Goal: Task Accomplishment & Management: Use online tool/utility

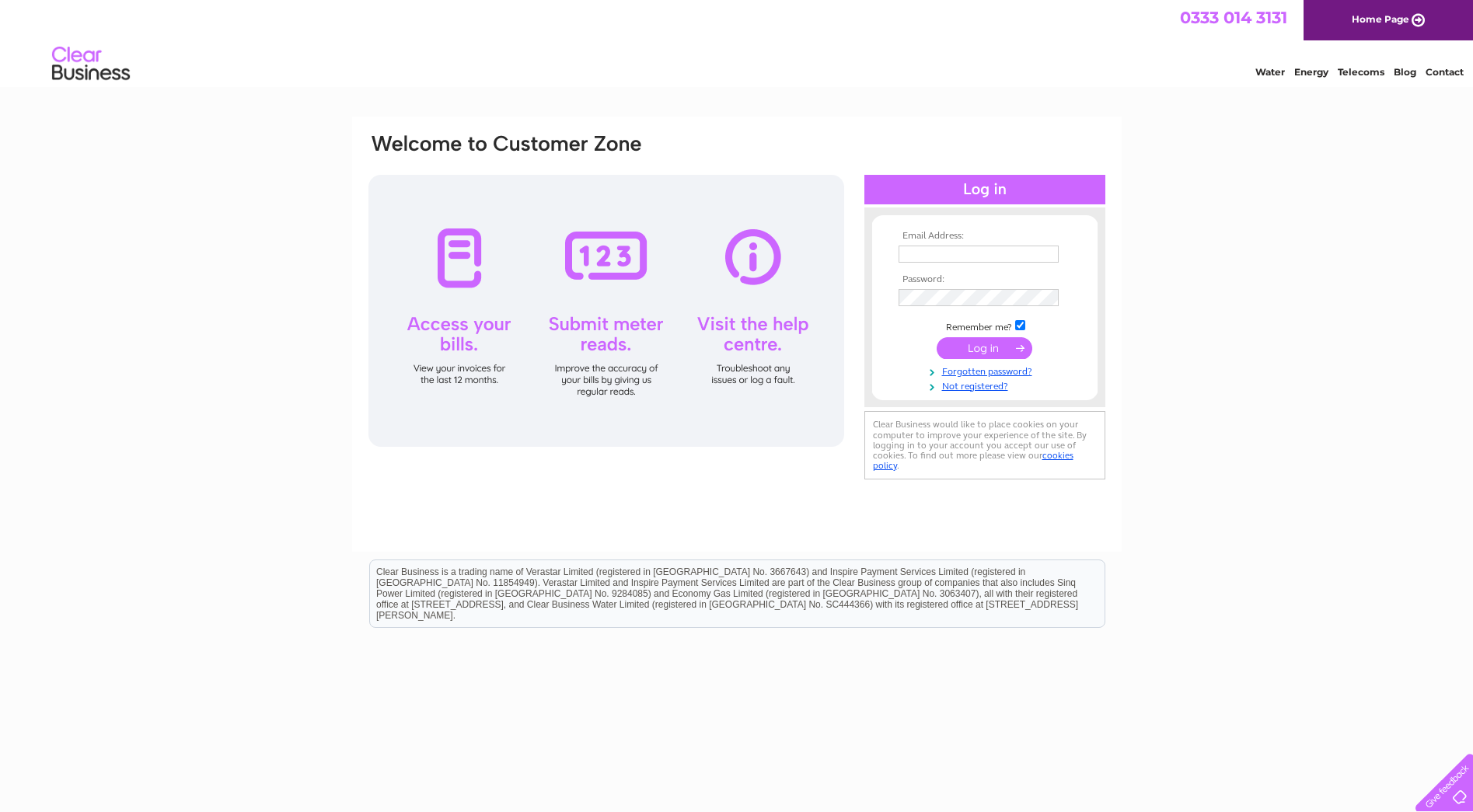
type input "info@pinkertonscatering.co.uk"
click at [999, 345] on input "submit" at bounding box center [984, 348] width 95 height 21
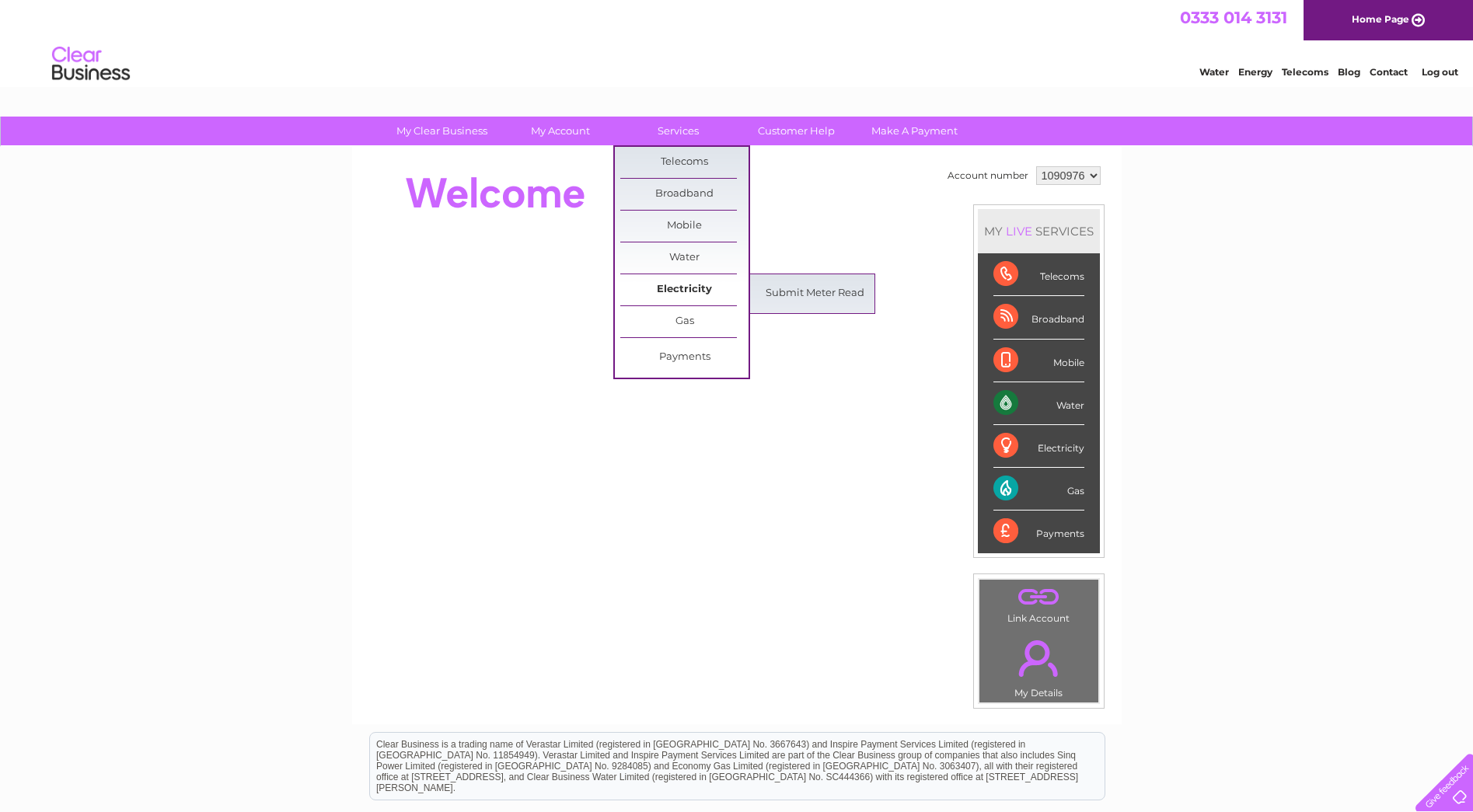
click at [668, 283] on link "Electricity" at bounding box center [684, 290] width 128 height 31
click at [804, 290] on link "Submit Meter Read" at bounding box center [815, 294] width 128 height 31
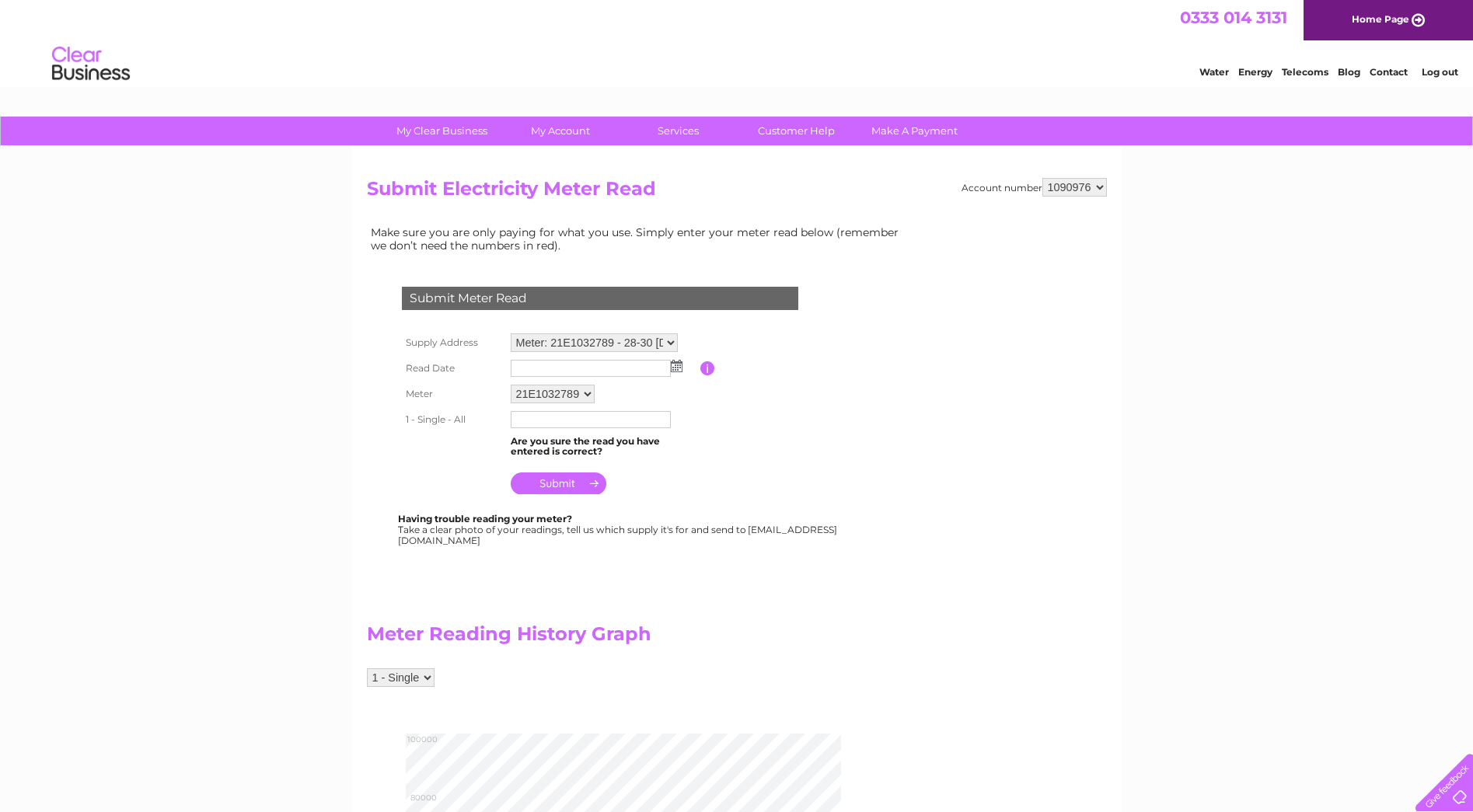
click at [628, 345] on select "Meter: 21E1032789 - 28-30 Easter Drylaw Place, Edinburgh, EH4 2QF" at bounding box center [594, 343] width 167 height 19
click at [580, 377] on input "text" at bounding box center [591, 369] width 162 height 19
click at [678, 369] on img at bounding box center [677, 366] width 12 height 12
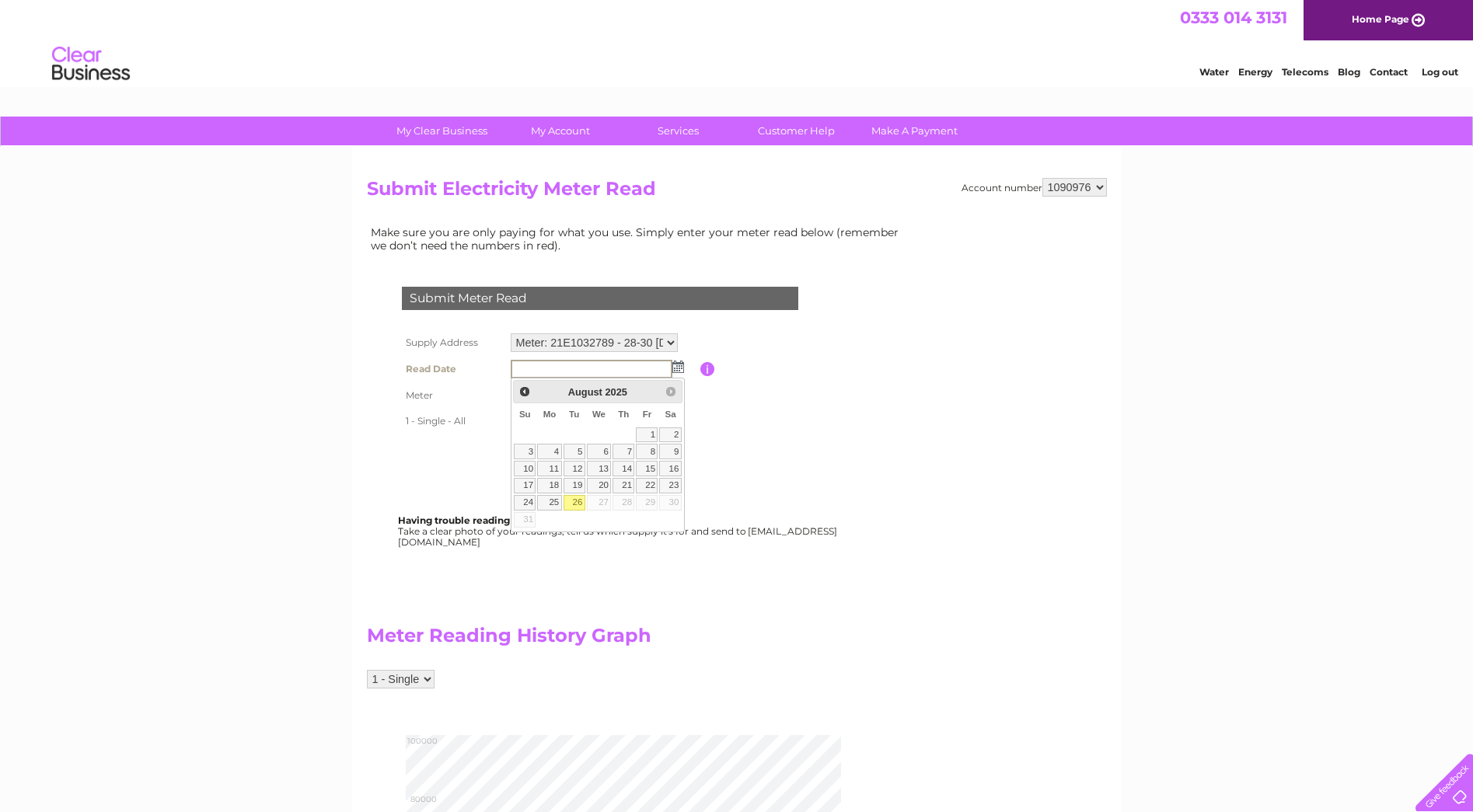
click at [580, 502] on link "26" at bounding box center [574, 503] width 21 height 15
type input "[DATE]"
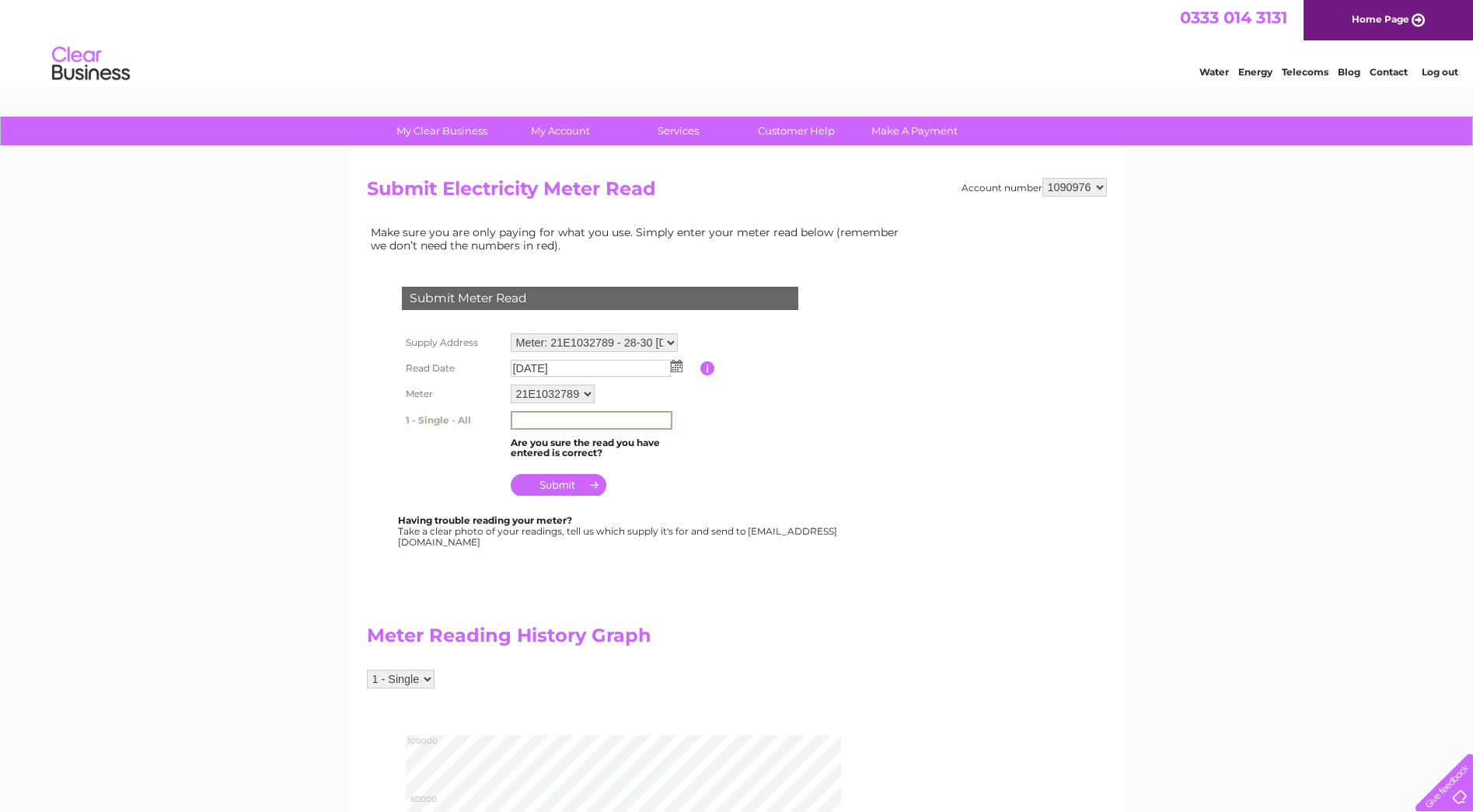
click at [557, 421] on input "text" at bounding box center [591, 421] width 162 height 19
click at [559, 422] on input "10320" at bounding box center [591, 421] width 162 height 19
type input "10320"
click at [690, 431] on td "10320" at bounding box center [603, 419] width 193 height 25
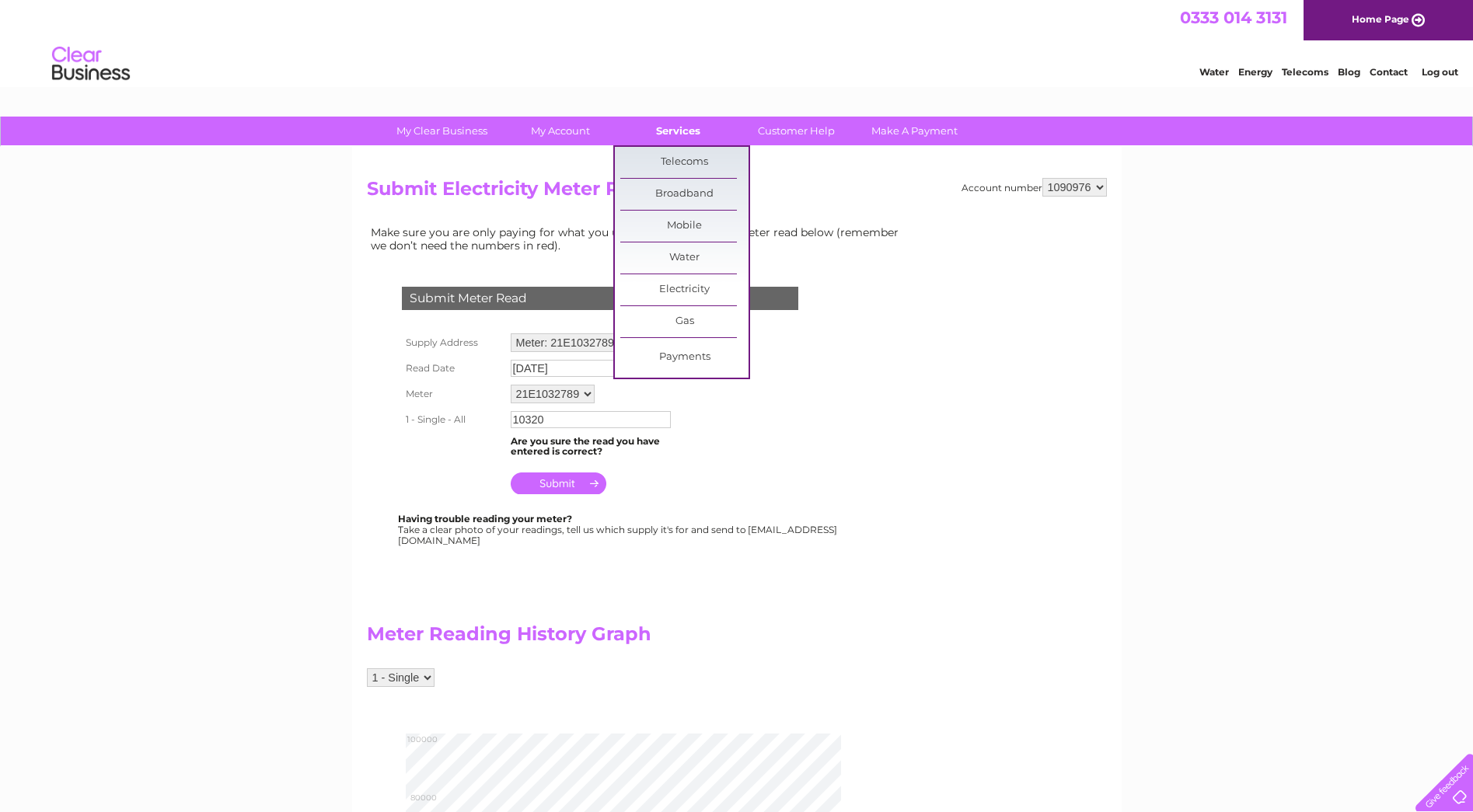
click at [673, 121] on link "Services" at bounding box center [678, 131] width 128 height 28
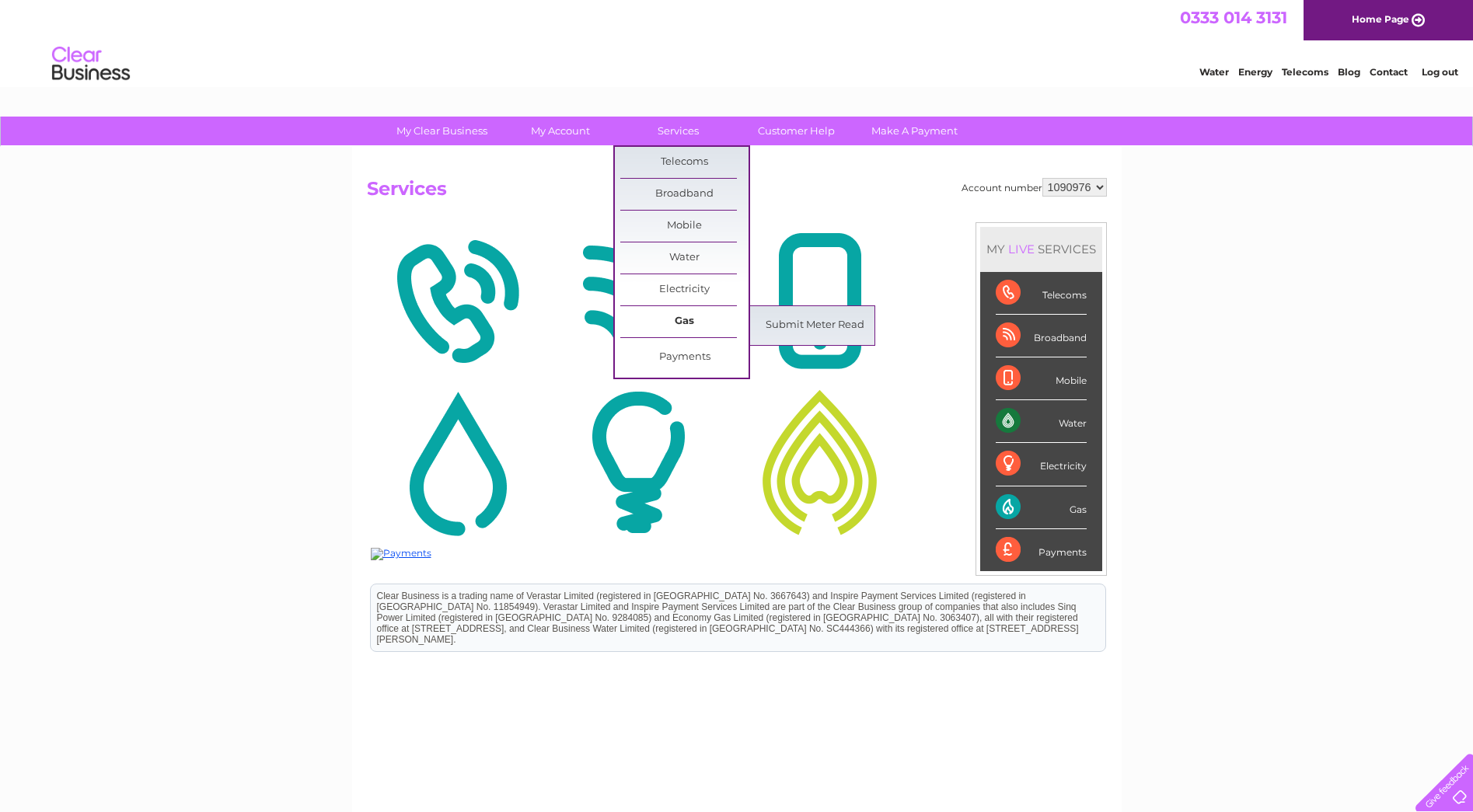
click at [674, 326] on link "Gas" at bounding box center [684, 321] width 128 height 31
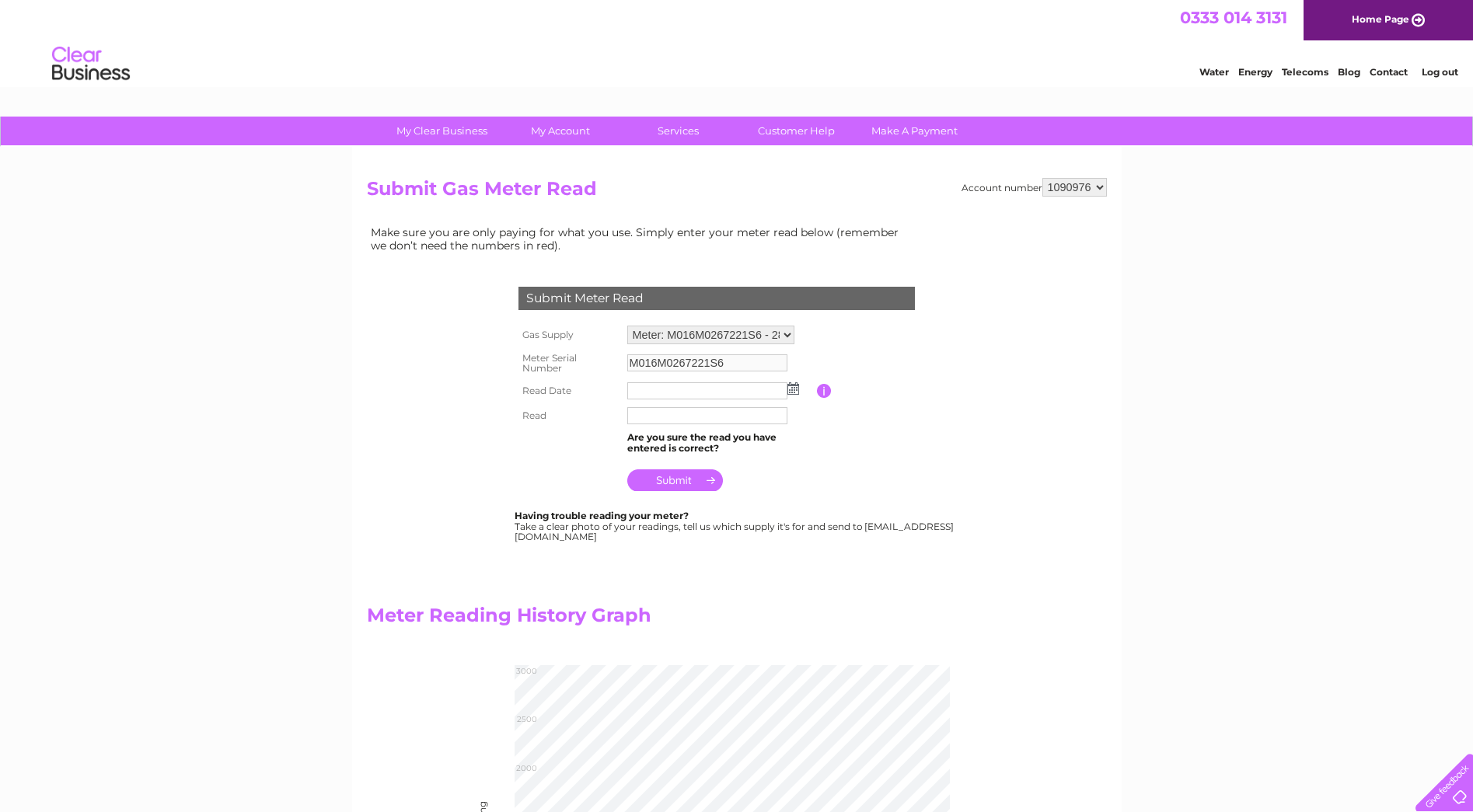
click at [796, 386] on img at bounding box center [793, 388] width 12 height 12
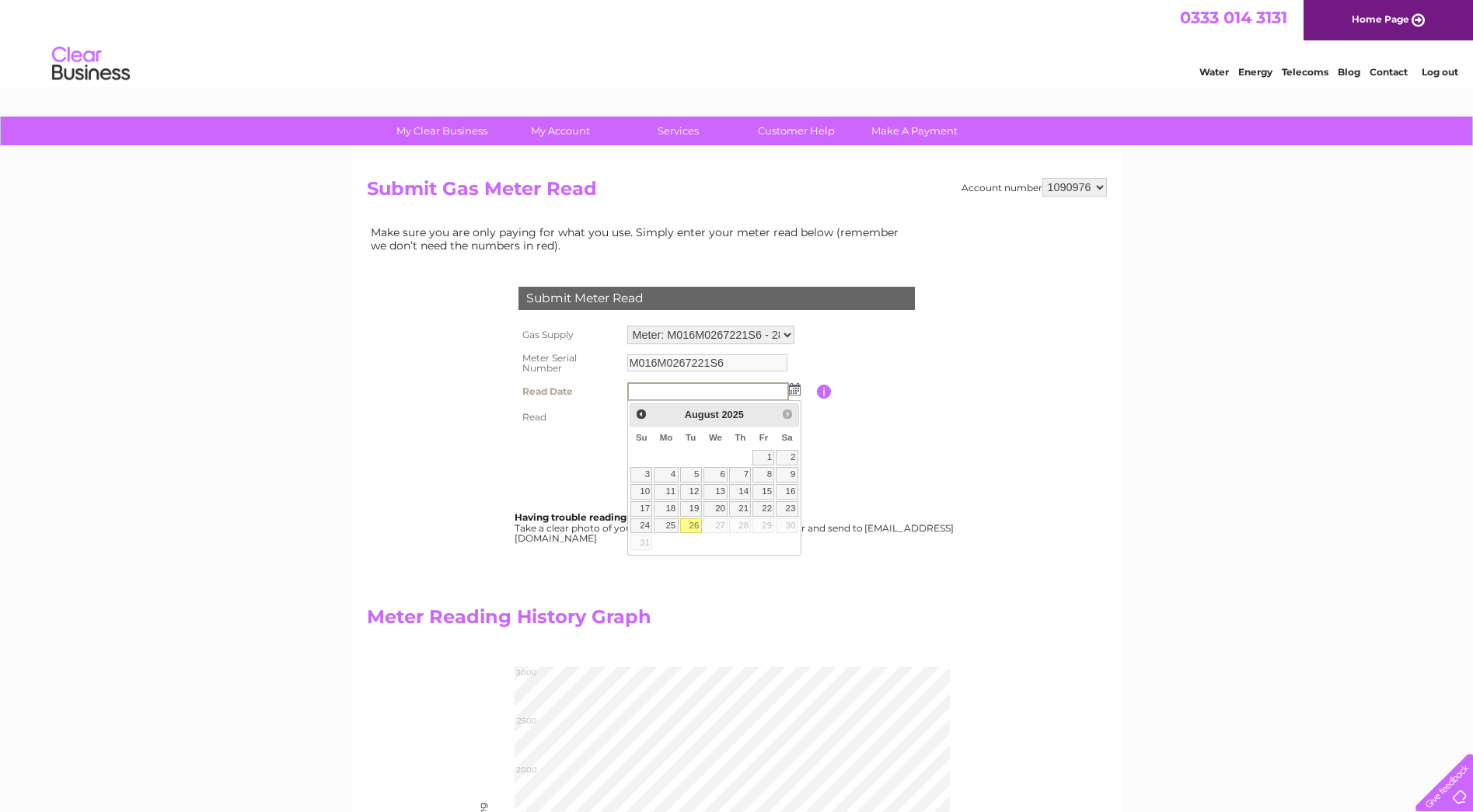
click at [694, 526] on link "26" at bounding box center [691, 526] width 21 height 15
type input "2025/08/26"
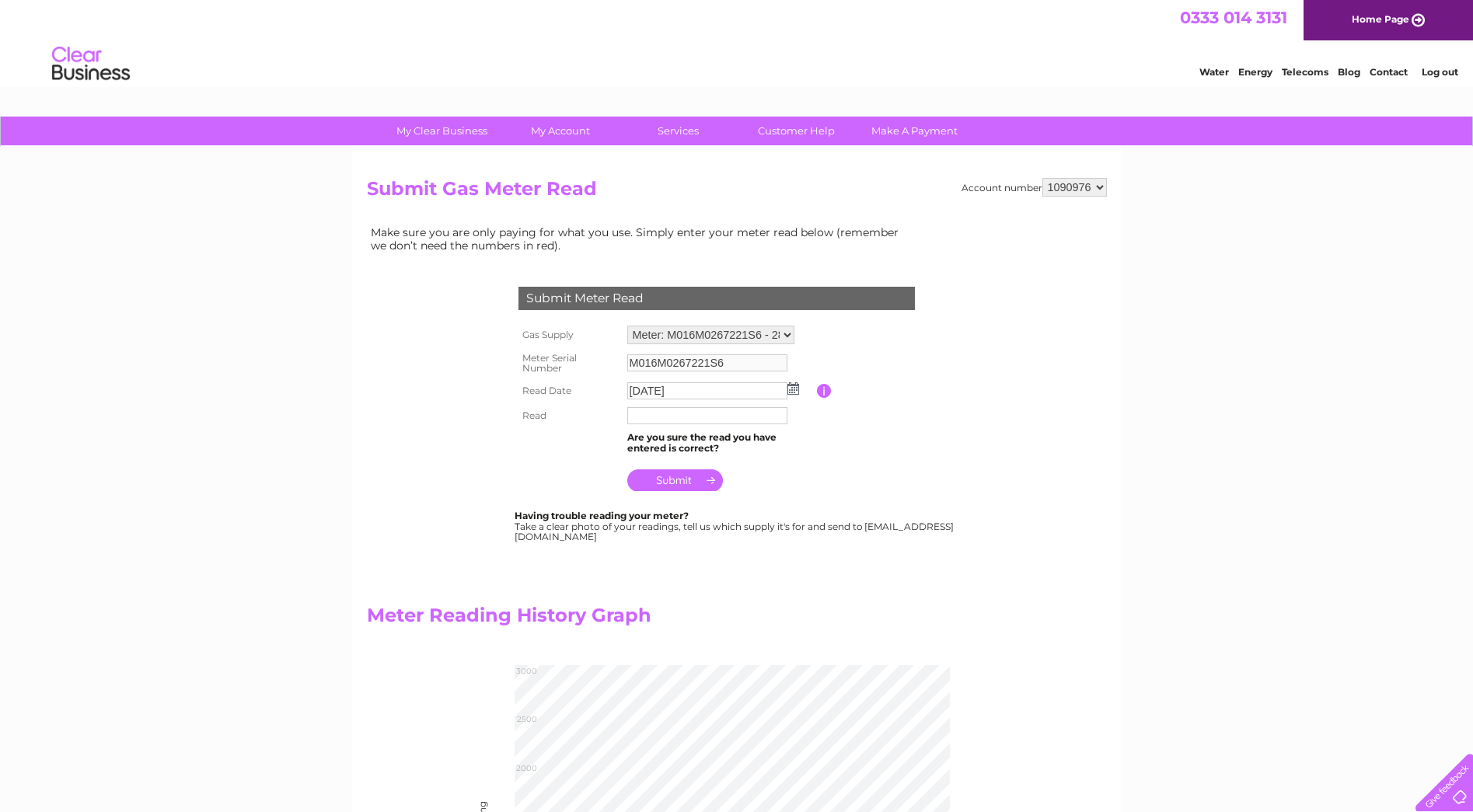
click at [675, 420] on input "text" at bounding box center [707, 416] width 160 height 17
type input "2712"
click at [671, 474] on input "submit" at bounding box center [675, 481] width 95 height 21
